Goal: Task Accomplishment & Management: Use online tool/utility

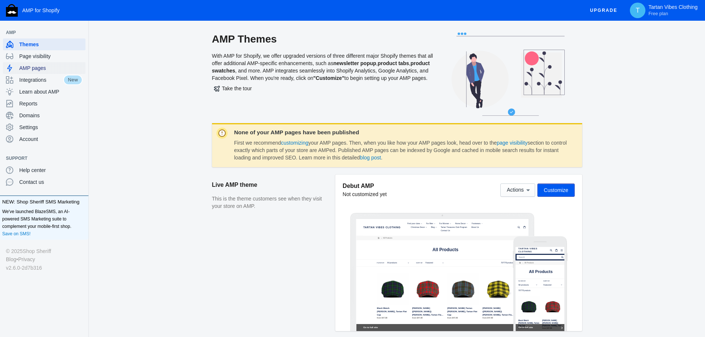
click at [43, 67] on span "AMP pages" at bounding box center [50, 67] width 63 height 7
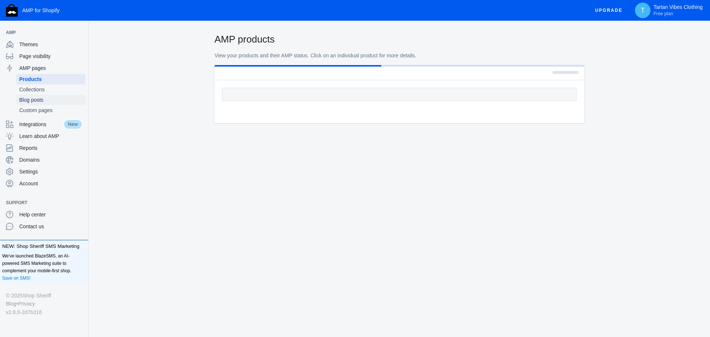
click at [54, 98] on span "Blog posts" at bounding box center [50, 99] width 63 height 7
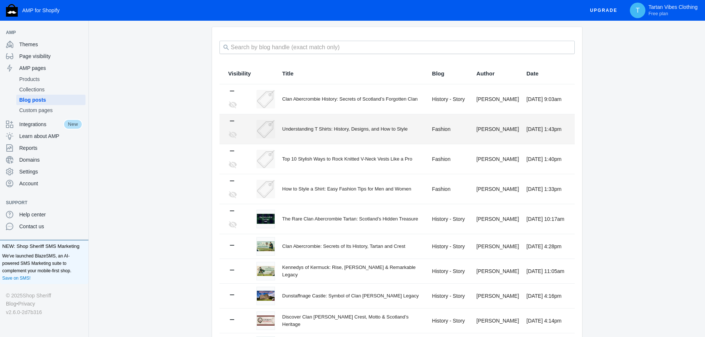
scroll to position [74, 0]
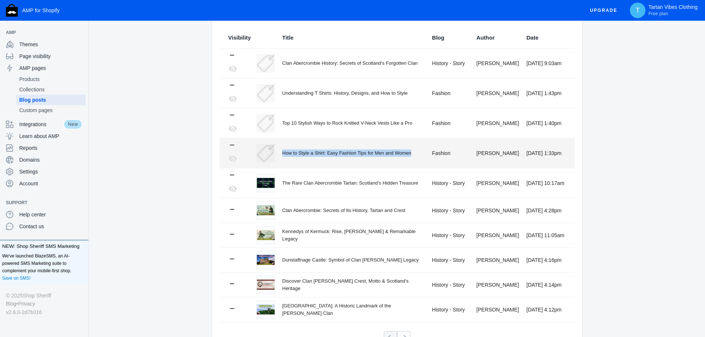
drag, startPoint x: 413, startPoint y: 153, endPoint x: 283, endPoint y: 157, distance: 130.6
click at [283, 157] on td "How to Style a Shirt: Easy Fashion Tips for Men and Women" at bounding box center [350, 153] width 150 height 30
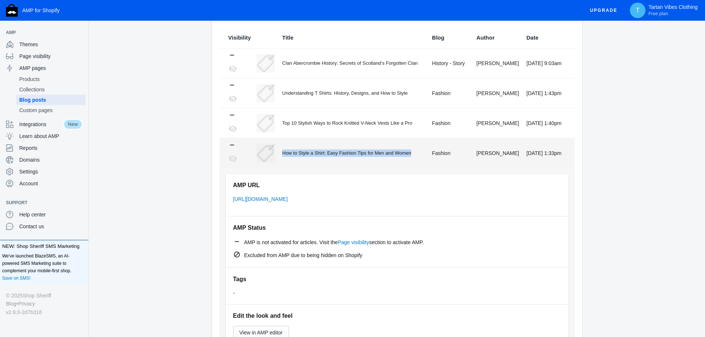
copy div "How to Style a Shirt: Easy Fashion Tips for Men and Women"
click at [162, 128] on div "AMP Blog Posts View your blog posts and their AMP status. Click on an individua…" at bounding box center [397, 318] width 616 height 718
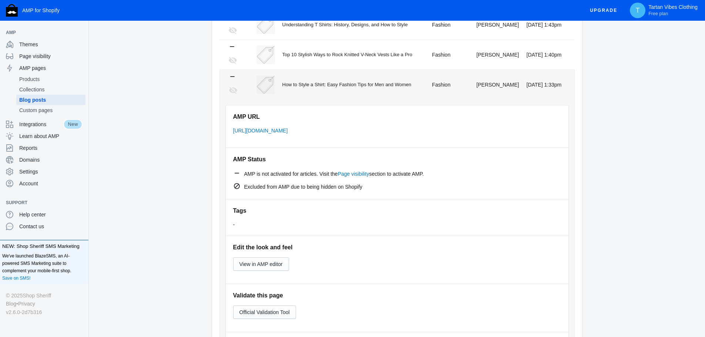
scroll to position [111, 0]
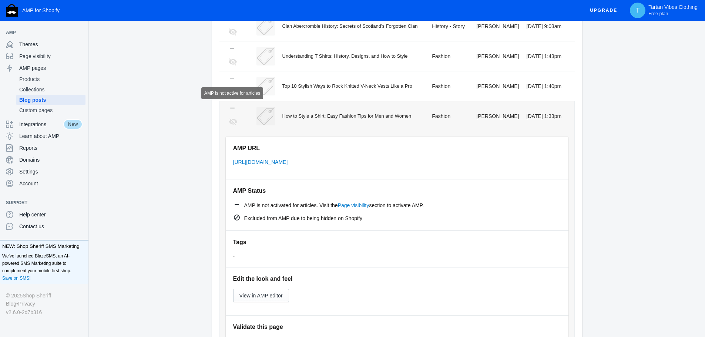
click at [232, 107] on icon at bounding box center [232, 107] width 7 height 7
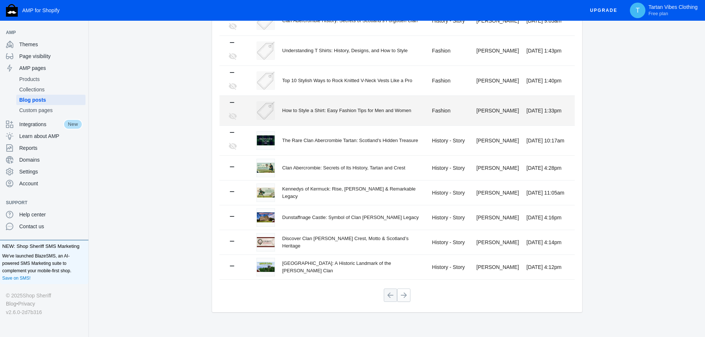
scroll to position [126, 0]
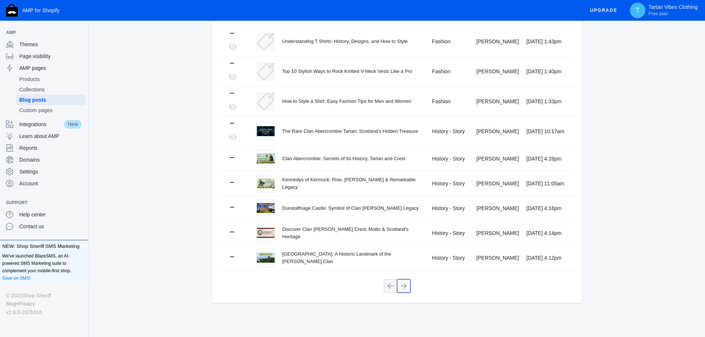
click at [403, 286] on button at bounding box center [403, 285] width 13 height 13
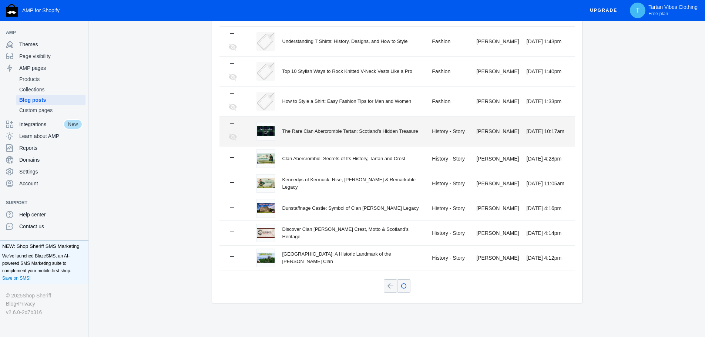
click at [347, 133] on div "The Rare Clan Abercrombie Tartan: Scotland’s Hidden Treasure" at bounding box center [353, 131] width 142 height 7
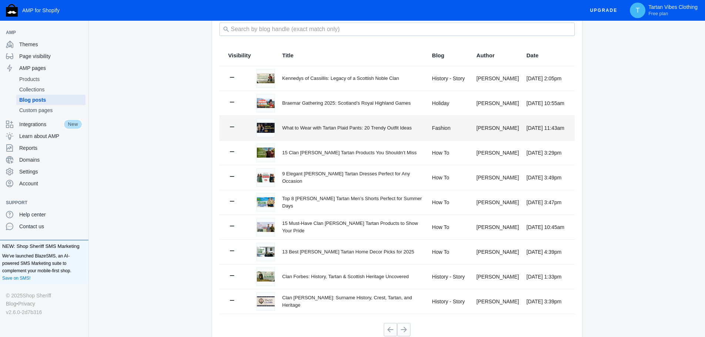
scroll to position [74, 0]
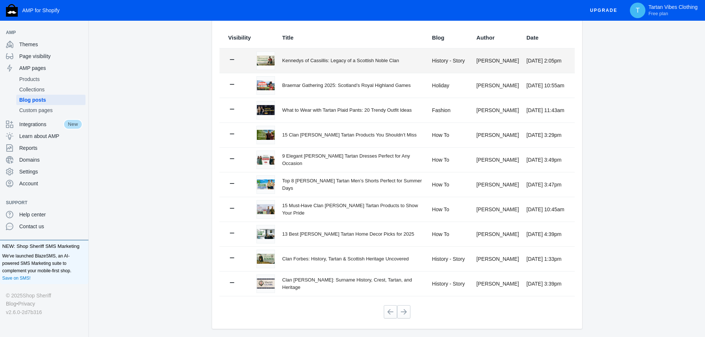
click at [312, 65] on td "Kennedys of Cassillis: Legacy of a Scottish Noble Clan" at bounding box center [350, 60] width 150 height 24
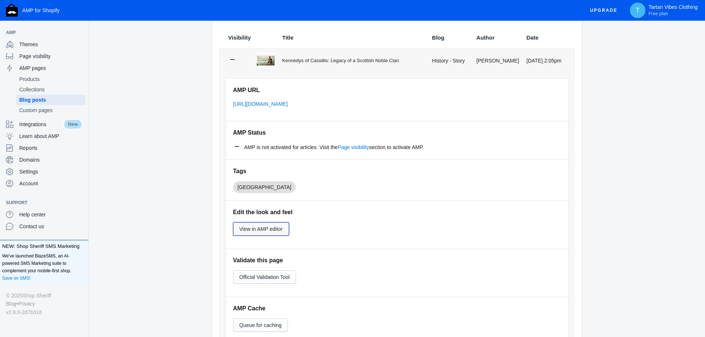
click at [248, 226] on span "View in AMP editor" at bounding box center [260, 229] width 43 height 6
